Goal: Task Accomplishment & Management: Complete application form

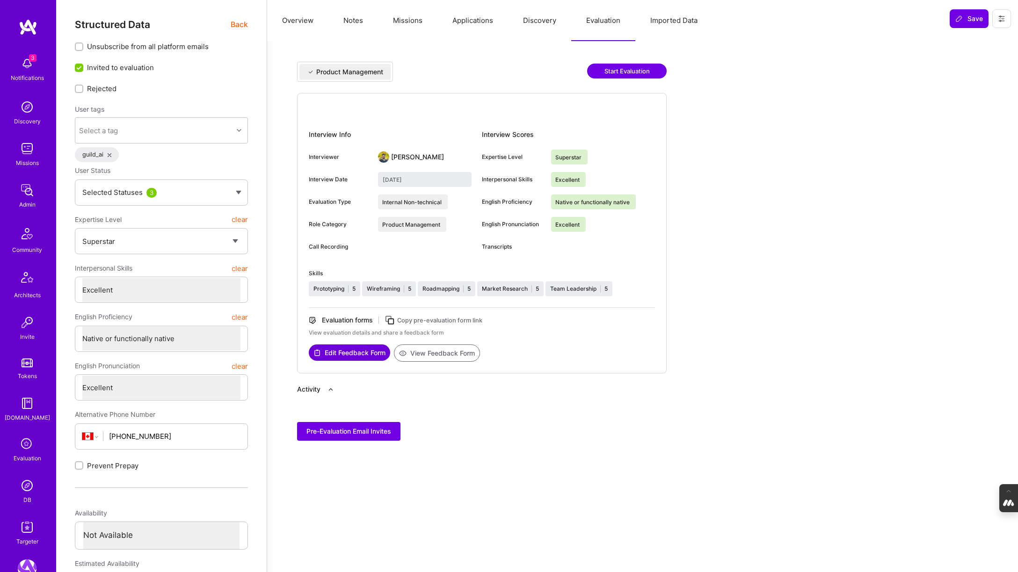
select select "7"
select select "CA"
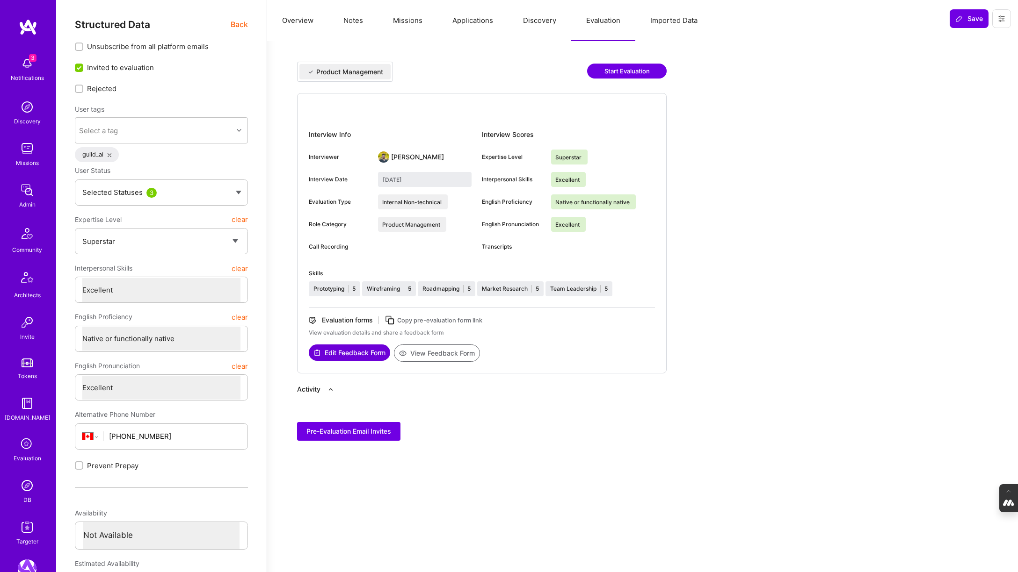
select select "Not Available"
select select "3 Months"
click at [238, 23] on span "Back" at bounding box center [239, 25] width 17 height 12
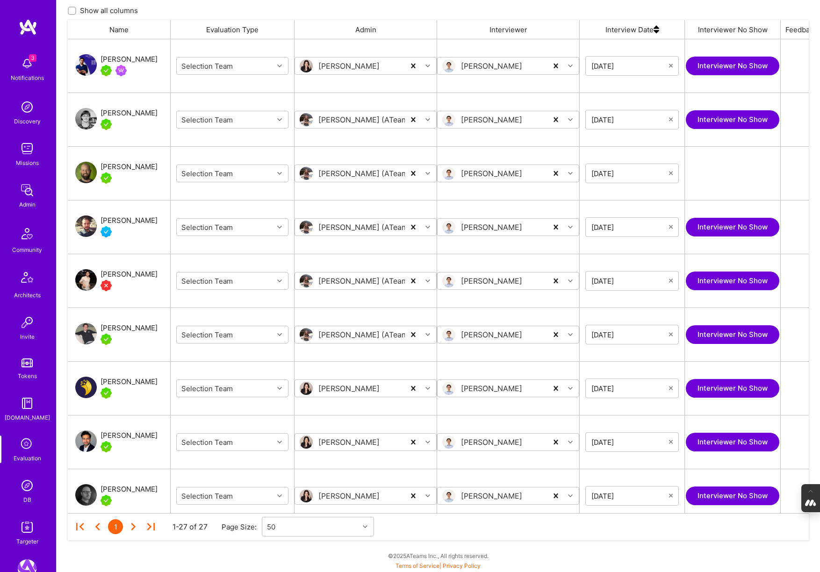
scroll to position [474, 741]
click at [32, 485] on img at bounding box center [27, 486] width 19 height 19
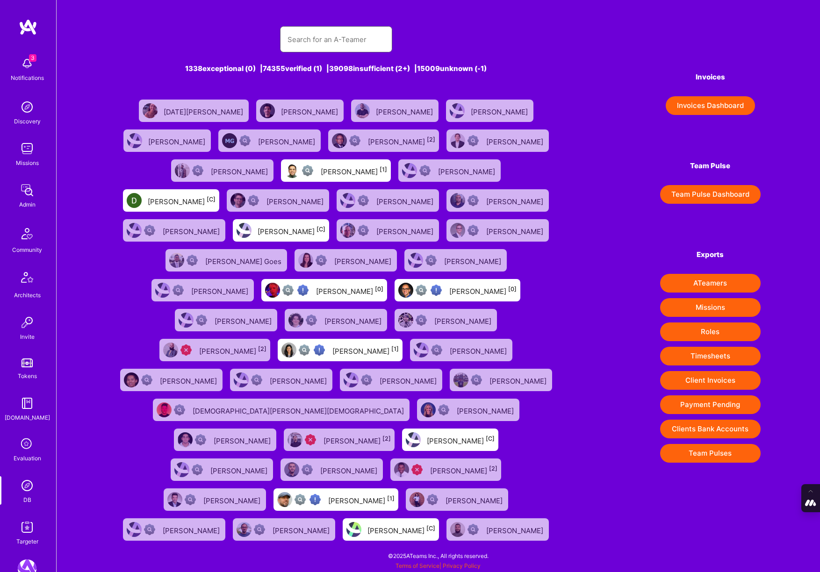
click at [334, 36] on input "text" at bounding box center [336, 40] width 97 height 24
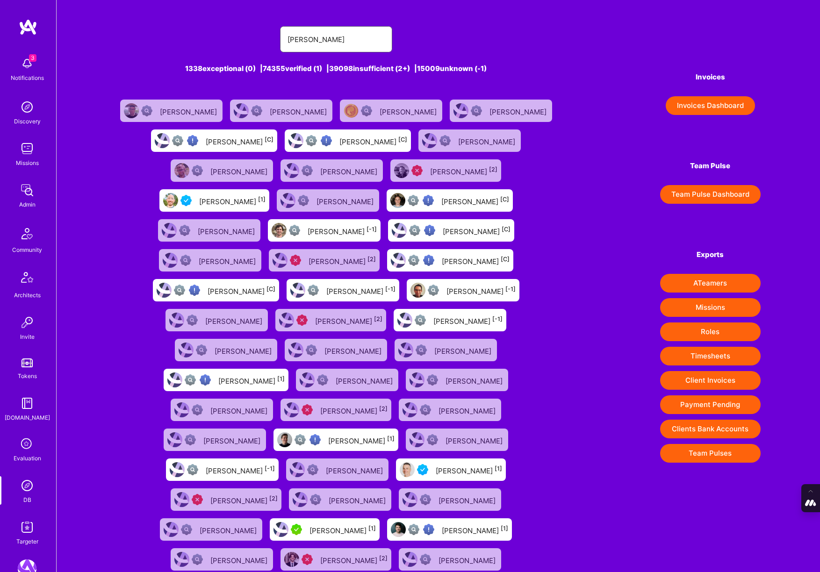
type input "[PERSON_NAME]"
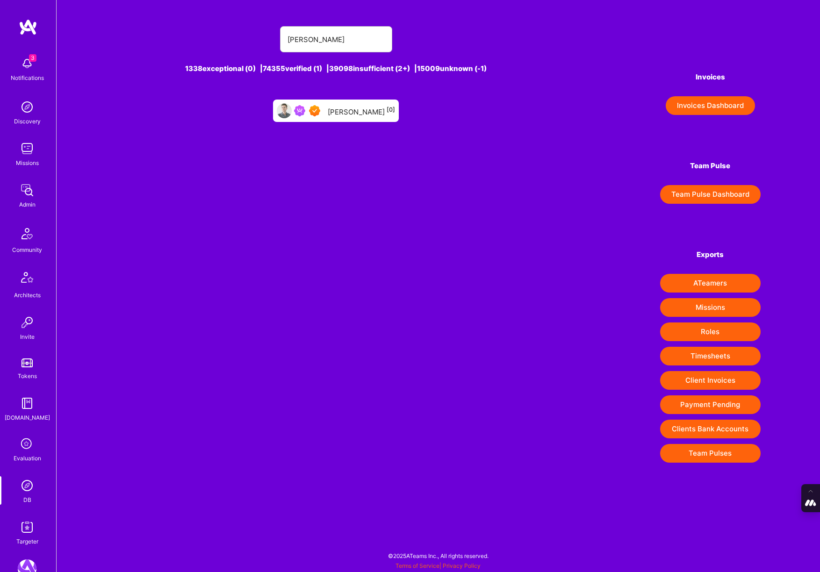
click at [338, 109] on div "[PERSON_NAME] [0]" at bounding box center [361, 111] width 67 height 12
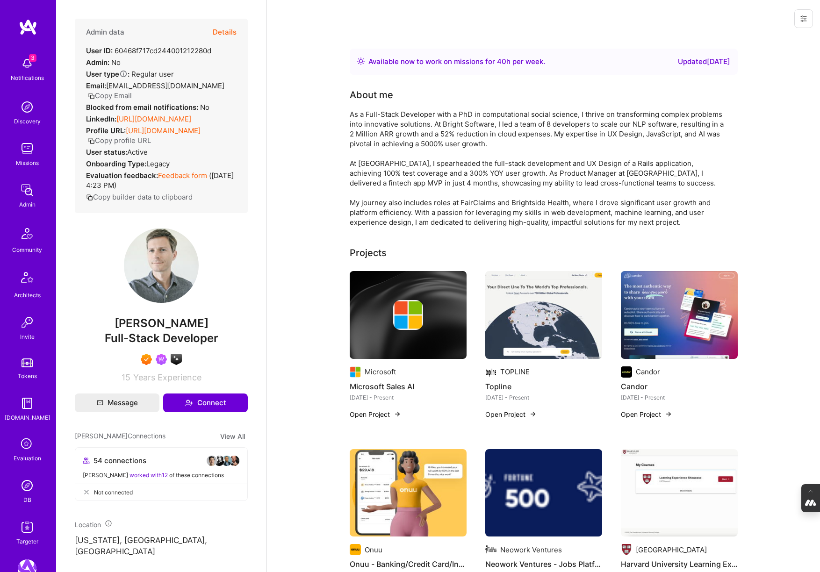
click at [225, 33] on button "Details" at bounding box center [225, 32] width 24 height 27
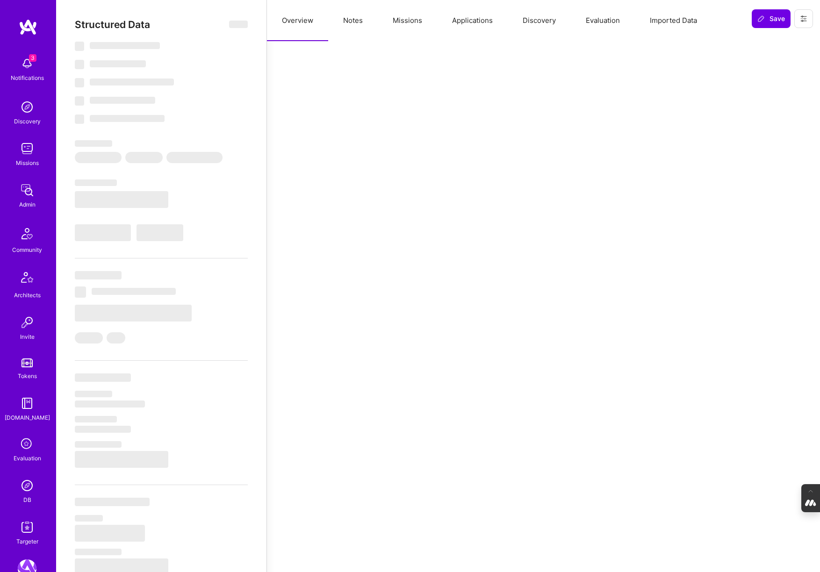
click at [597, 26] on button "Evaluation" at bounding box center [603, 20] width 64 height 41
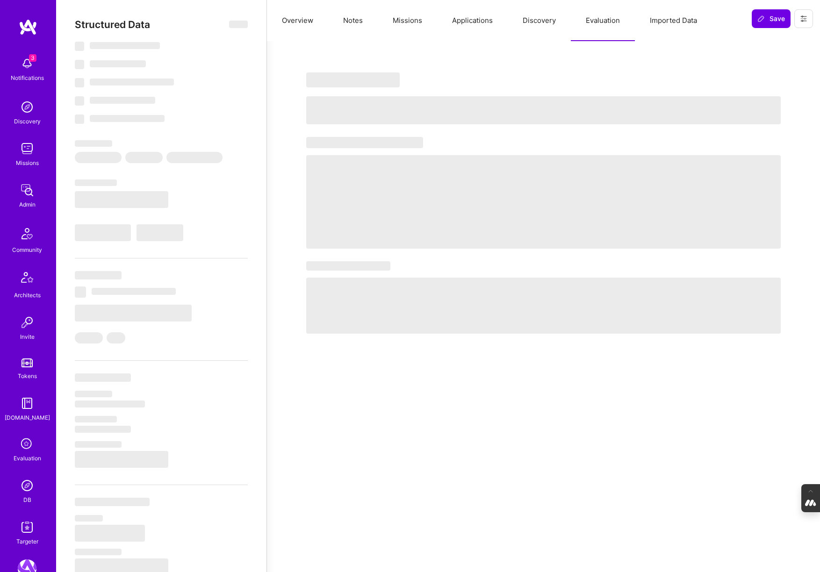
select select "Right Now"
select select "7"
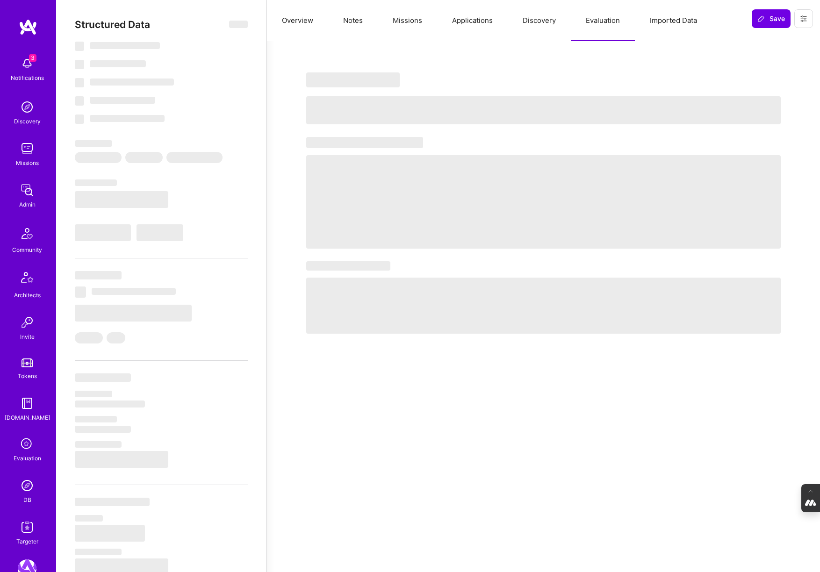
select select "US"
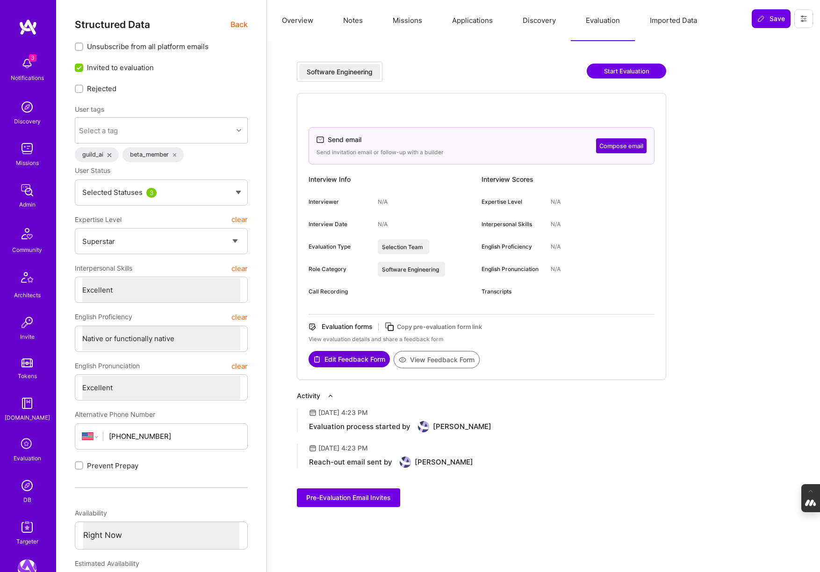
type textarea "x"
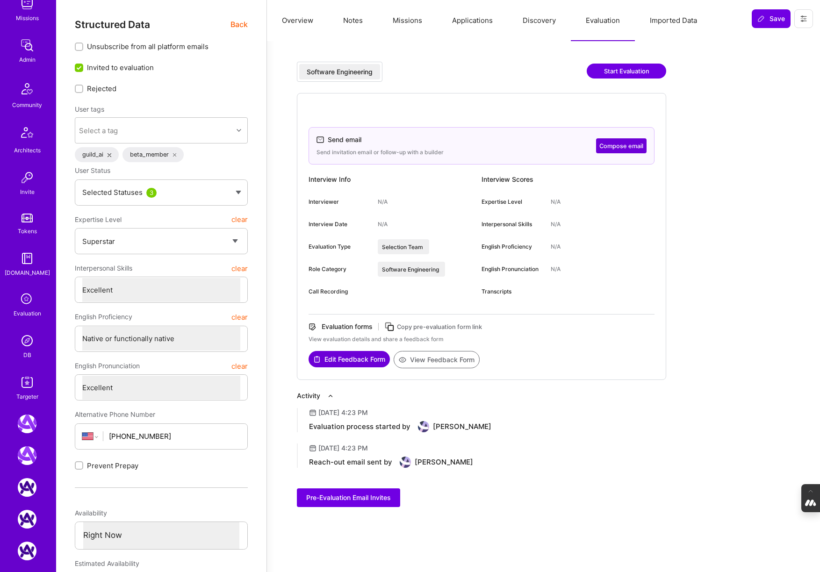
scroll to position [117, 0]
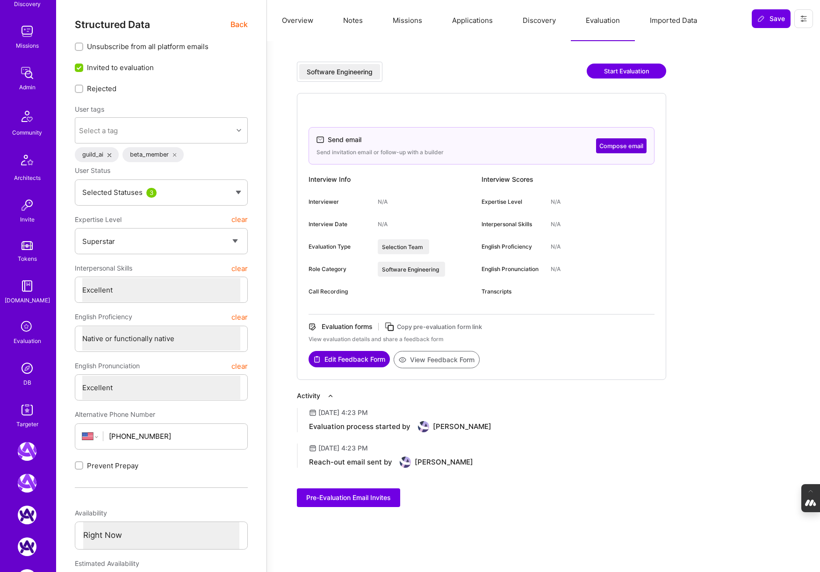
click at [25, 285] on img at bounding box center [27, 286] width 19 height 19
